Goal: Transaction & Acquisition: Purchase product/service

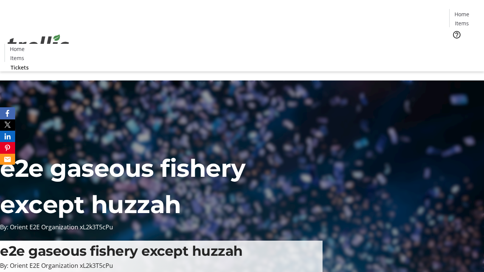
click at [455, 44] on span "Tickets" at bounding box center [464, 48] width 18 height 8
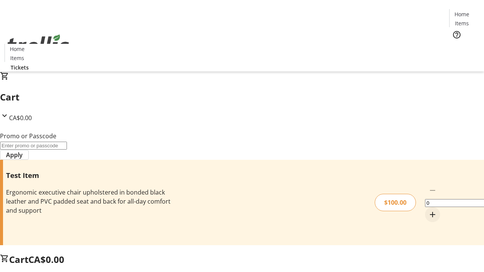
click at [428, 210] on mat-icon "Increment by one" at bounding box center [432, 214] width 9 height 9
type input "1"
type input "PERCENT"
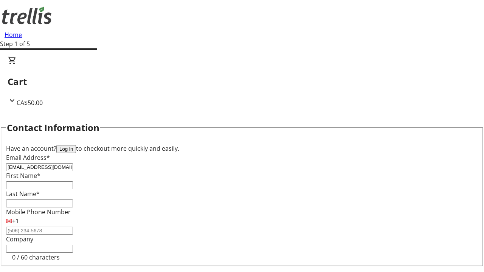
type input "[EMAIL_ADDRESS][DOMAIN_NAME]"
type input "Jaylen"
type input "[PERSON_NAME]"
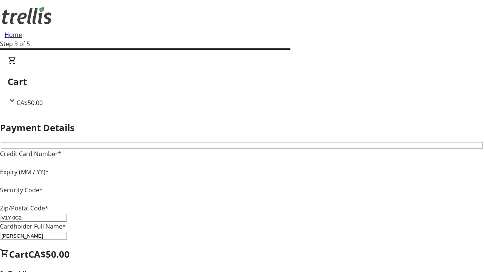
type input "V1Y 0C2"
